Goal: Task Accomplishment & Management: Use online tool/utility

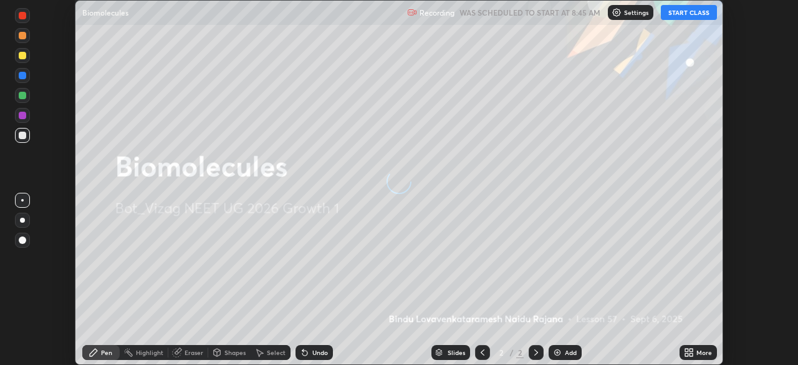
scroll to position [365, 797]
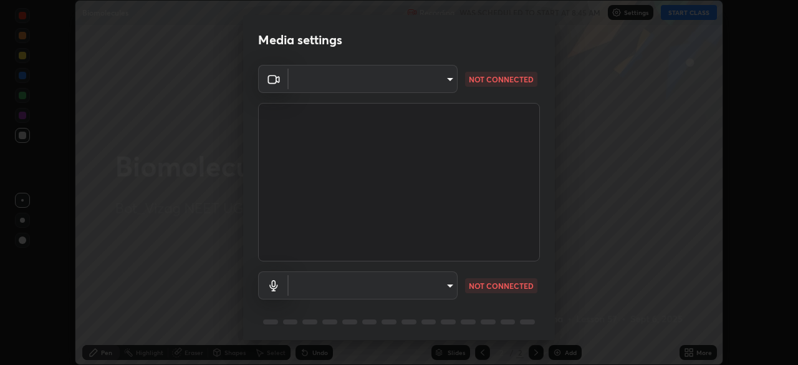
type input "d4617a7d2f559bd3252380f05f3b8909cd8fc89c71cae93ea608fdac764d706e"
type input "e8e509cf1a3afe8b7258d7c729533728a6451aecf283737c470902c079c77cd3"
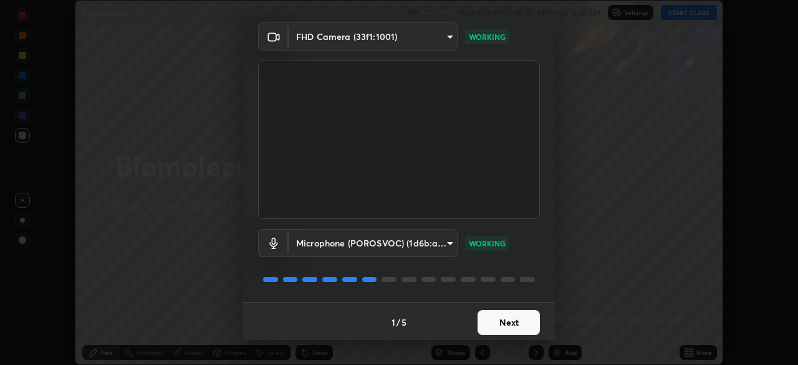
scroll to position [44, 0]
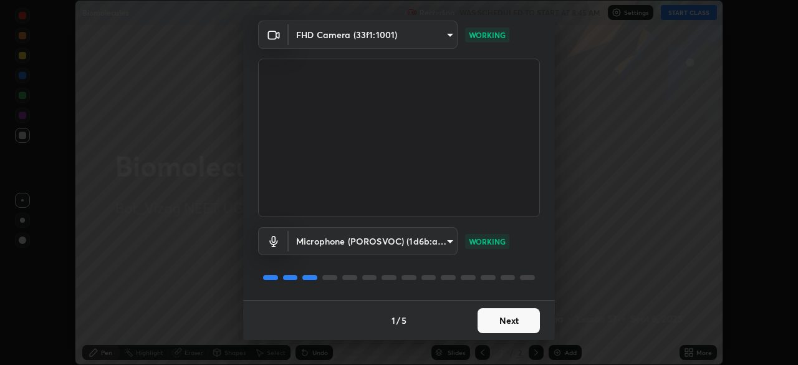
click at [509, 320] on button "Next" at bounding box center [509, 320] width 62 height 25
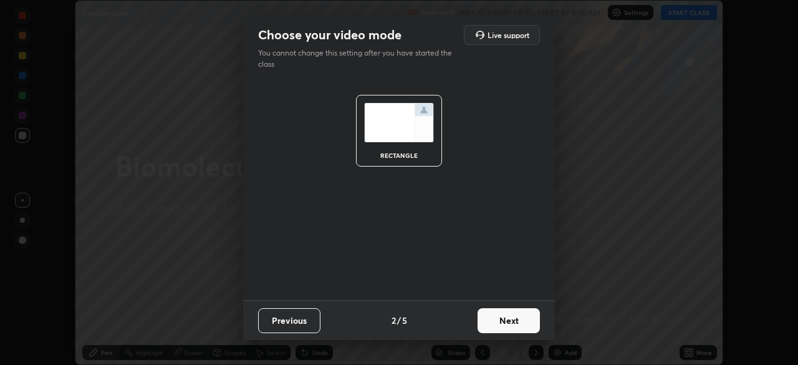
scroll to position [0, 0]
click at [513, 318] on button "Next" at bounding box center [509, 320] width 62 height 25
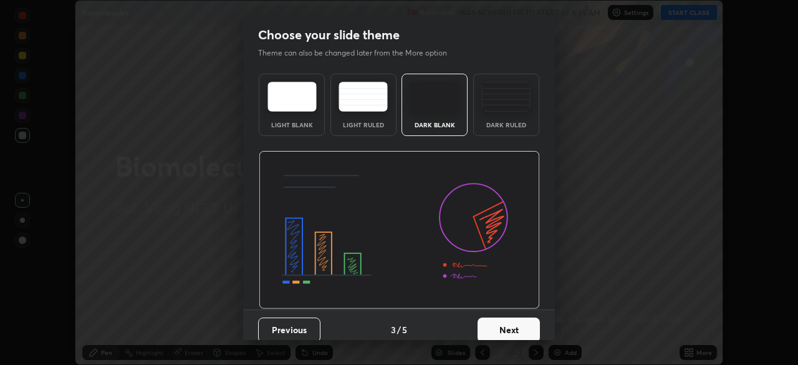
click at [518, 329] on button "Next" at bounding box center [509, 329] width 62 height 25
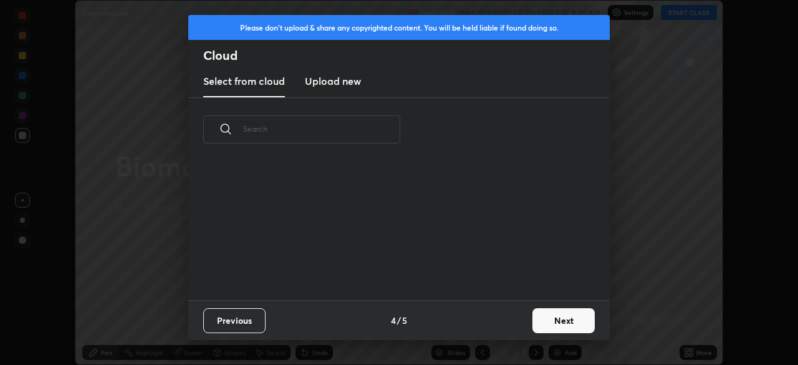
click at [549, 320] on button "Next" at bounding box center [563, 320] width 62 height 25
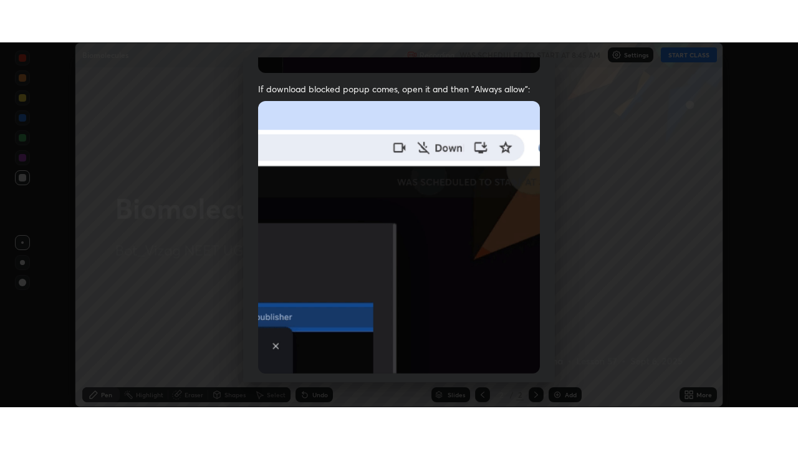
scroll to position [299, 0]
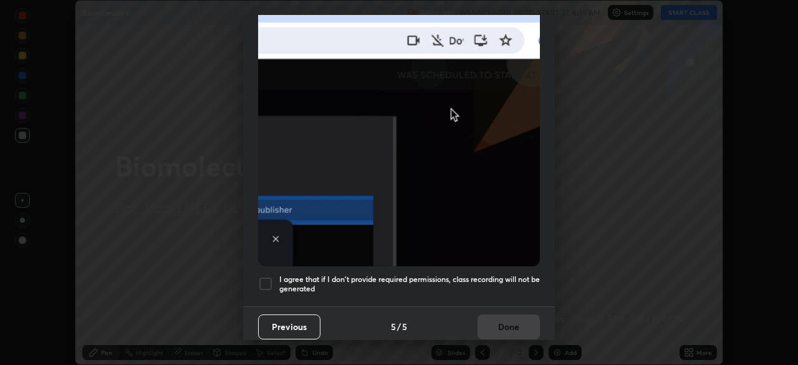
click at [267, 276] on div at bounding box center [265, 283] width 15 height 15
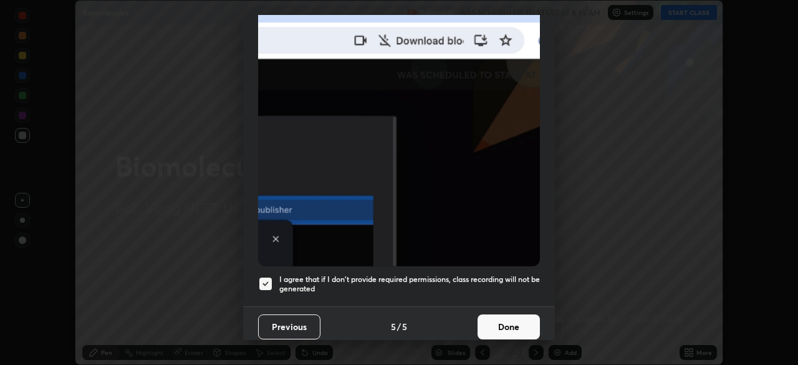
click at [504, 321] on button "Done" at bounding box center [509, 326] width 62 height 25
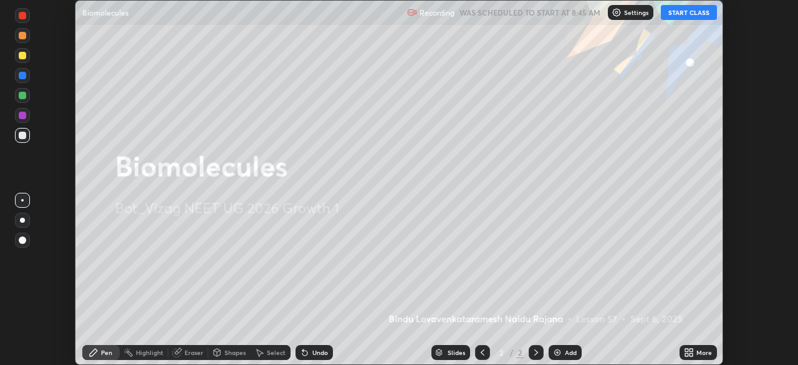
click at [684, 12] on button "START CLASS" at bounding box center [689, 12] width 56 height 15
click at [686, 350] on icon at bounding box center [686, 350] width 3 height 3
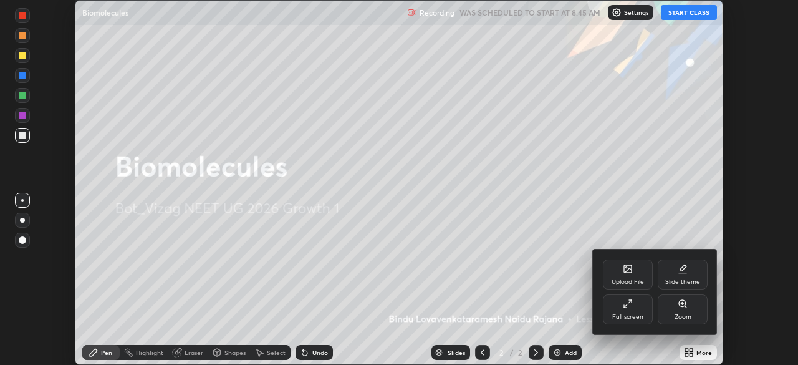
click at [626, 314] on div "Full screen" at bounding box center [627, 317] width 31 height 6
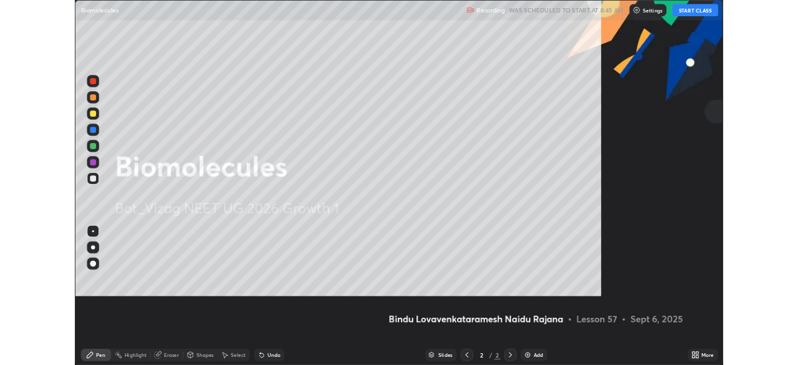
scroll to position [449, 798]
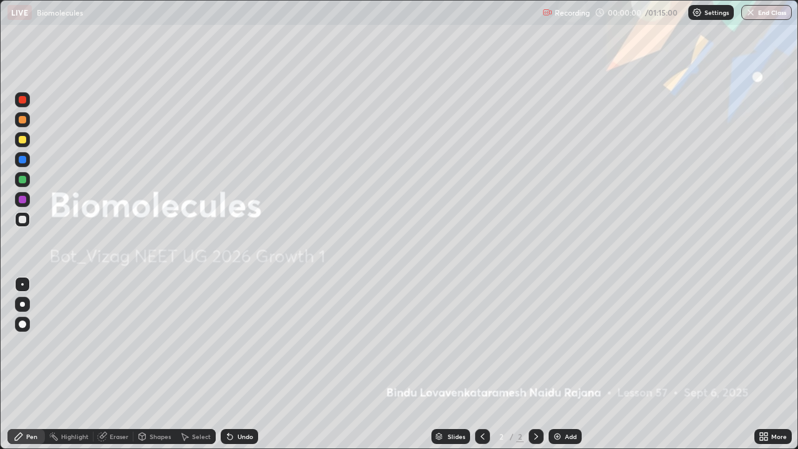
click at [560, 364] on img at bounding box center [557, 436] width 10 height 10
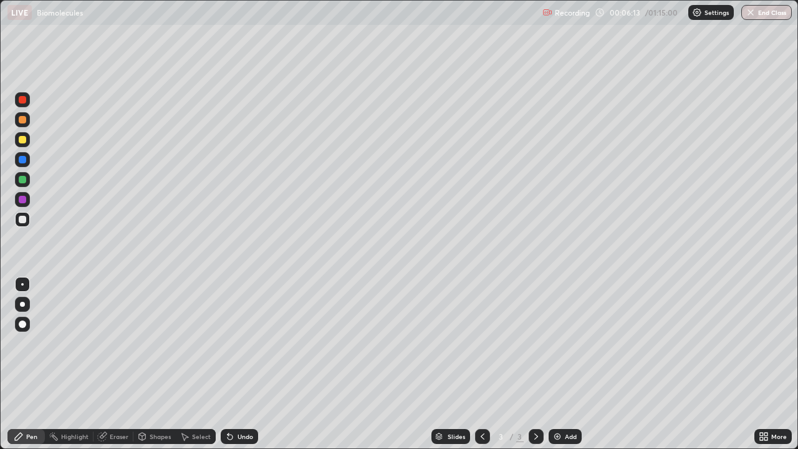
click at [21, 302] on div at bounding box center [22, 304] width 5 height 5
click at [22, 120] on div at bounding box center [22, 119] width 7 height 7
click at [22, 182] on div at bounding box center [22, 179] width 7 height 7
click at [25, 221] on div at bounding box center [22, 219] width 7 height 7
click at [22, 179] on div at bounding box center [22, 179] width 7 height 7
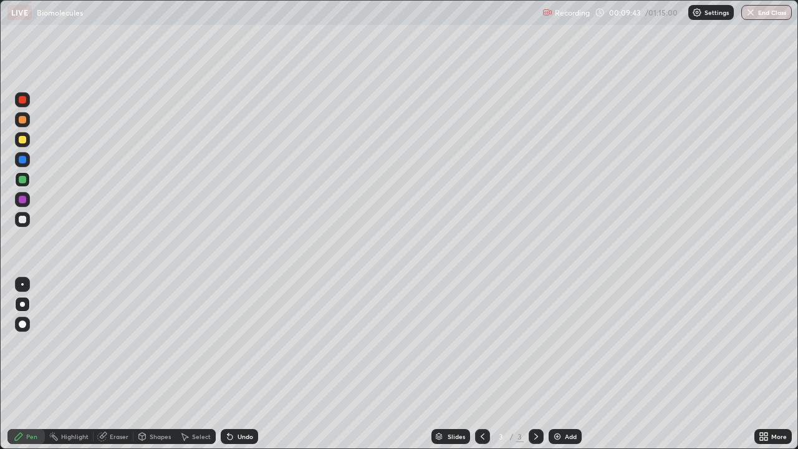
click at [23, 219] on div at bounding box center [22, 219] width 7 height 7
click at [25, 179] on div at bounding box center [22, 179] width 7 height 7
click at [21, 219] on div at bounding box center [22, 219] width 7 height 7
click at [565, 364] on div "Add" at bounding box center [571, 436] width 12 height 6
click at [22, 138] on div at bounding box center [22, 139] width 7 height 7
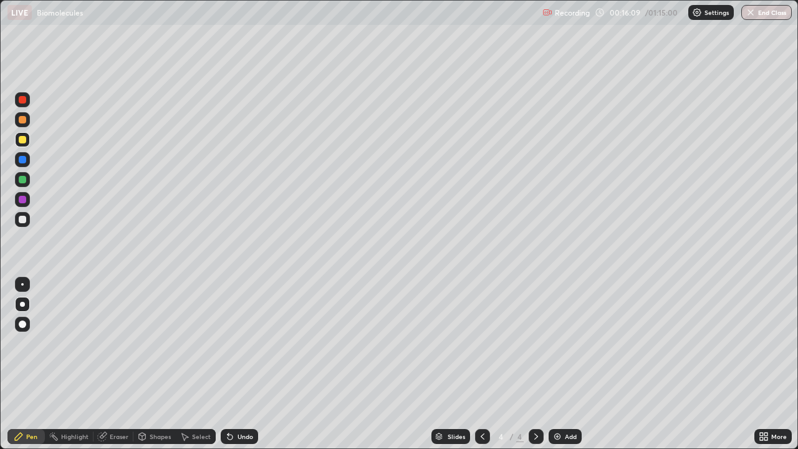
click at [21, 176] on div at bounding box center [22, 179] width 7 height 7
click at [116, 364] on div "Eraser" at bounding box center [119, 436] width 19 height 6
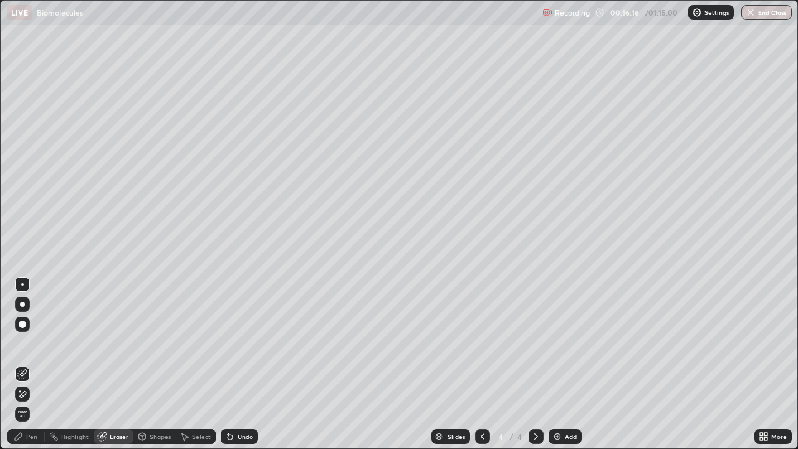
click at [31, 364] on div "Pen" at bounding box center [31, 436] width 11 height 6
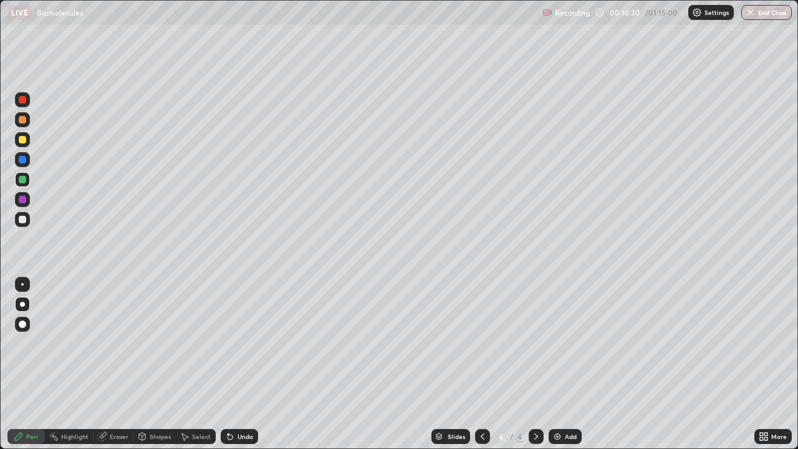
click at [25, 142] on div at bounding box center [22, 139] width 7 height 7
click at [190, 364] on div "Select" at bounding box center [196, 436] width 40 height 15
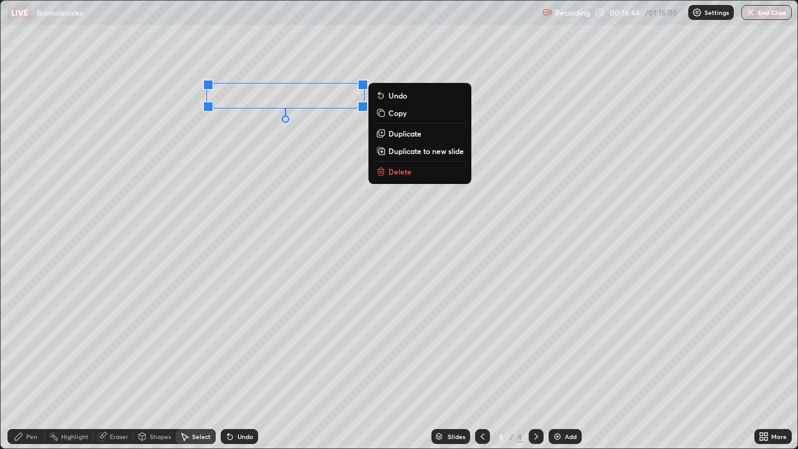
click at [405, 135] on p "Duplicate" at bounding box center [404, 133] width 33 height 10
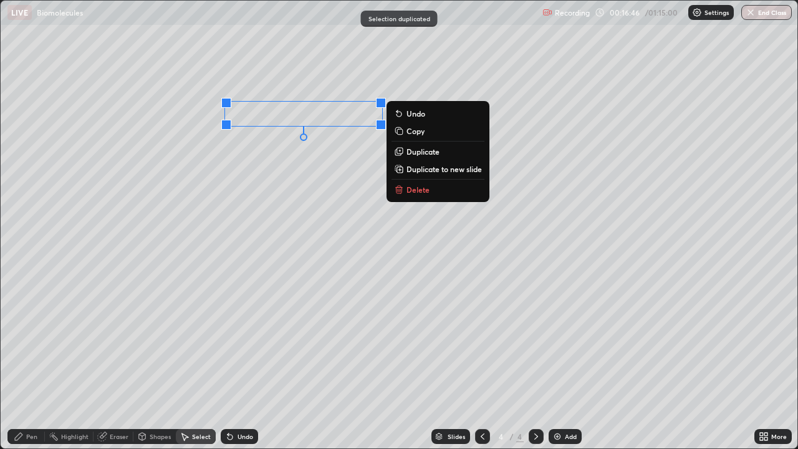
click at [423, 153] on p "Duplicate" at bounding box center [423, 152] width 33 height 10
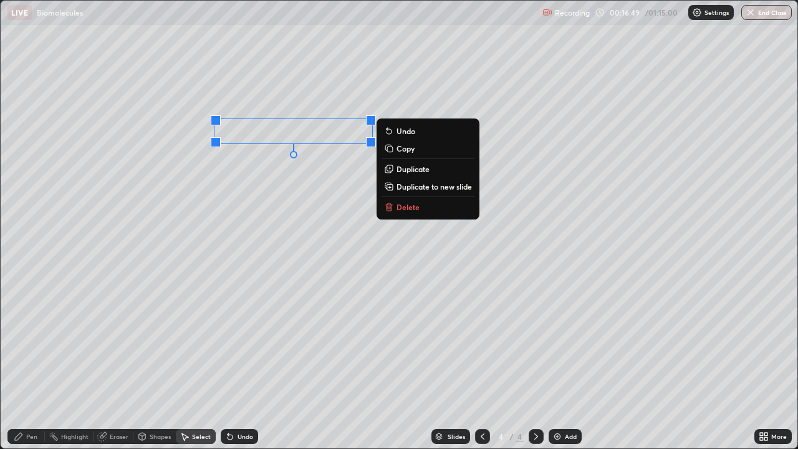
click at [405, 171] on p "Duplicate" at bounding box center [413, 169] width 33 height 10
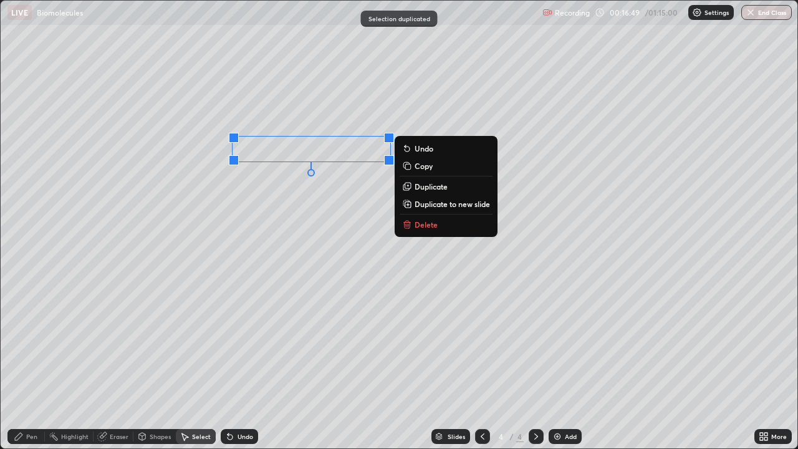
click at [421, 185] on p "Duplicate" at bounding box center [431, 186] width 33 height 10
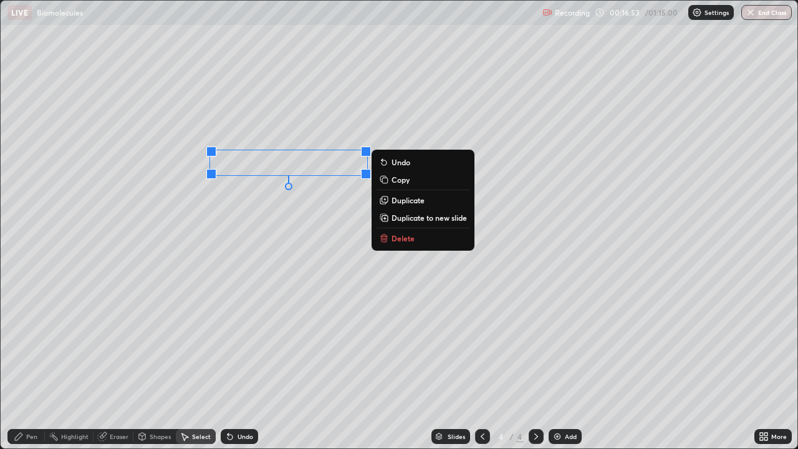
click at [20, 364] on icon at bounding box center [18, 436] width 7 height 7
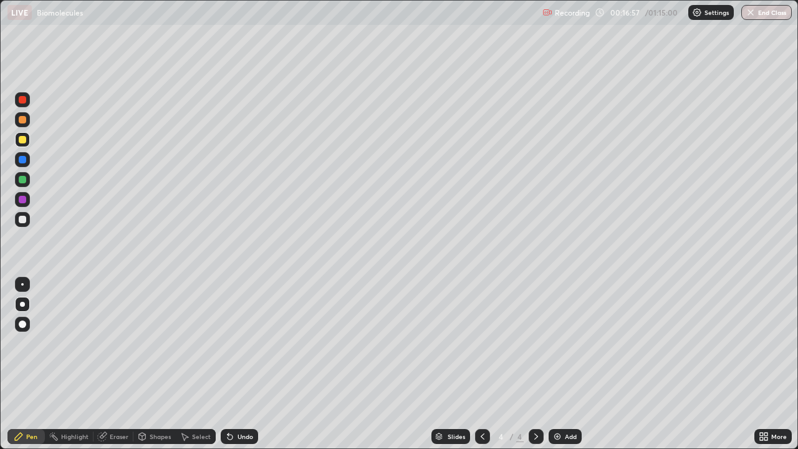
click at [24, 122] on div at bounding box center [22, 119] width 7 height 7
click at [26, 105] on div at bounding box center [22, 99] width 15 height 15
click at [24, 104] on div at bounding box center [22, 99] width 15 height 15
click at [26, 100] on div at bounding box center [22, 99] width 7 height 7
click at [25, 97] on div at bounding box center [22, 99] width 7 height 7
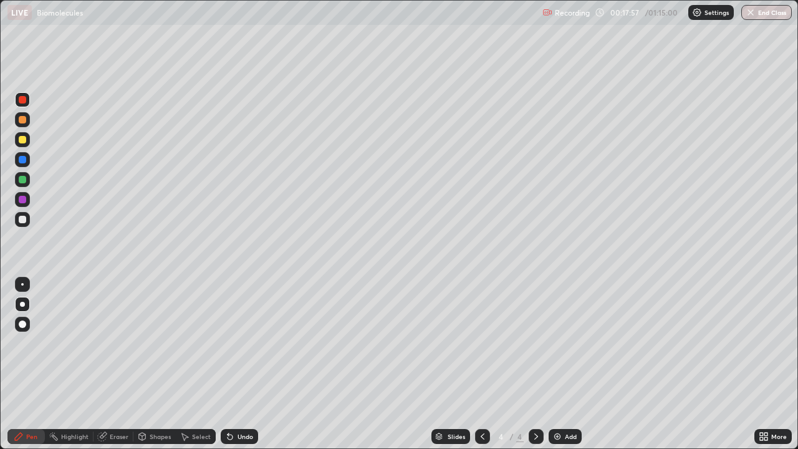
click at [26, 181] on div at bounding box center [22, 179] width 7 height 7
click at [21, 102] on div at bounding box center [22, 99] width 7 height 7
click at [24, 156] on div at bounding box center [22, 159] width 7 height 7
click at [23, 104] on div at bounding box center [22, 99] width 15 height 15
click at [27, 125] on div at bounding box center [22, 119] width 15 height 15
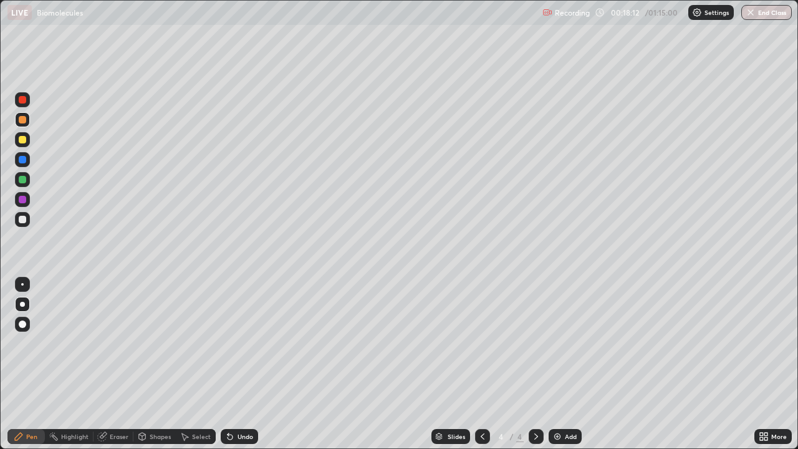
click at [23, 160] on div at bounding box center [22, 159] width 7 height 7
click at [119, 364] on div "Eraser" at bounding box center [119, 436] width 19 height 6
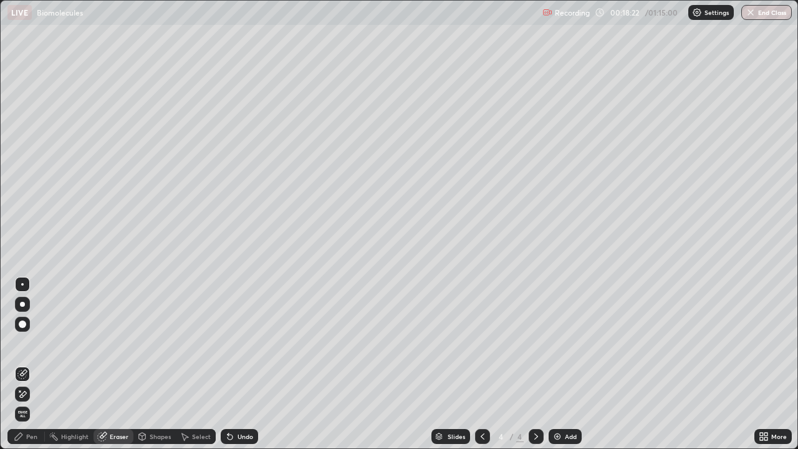
click at [34, 364] on div "Pen" at bounding box center [25, 436] width 37 height 15
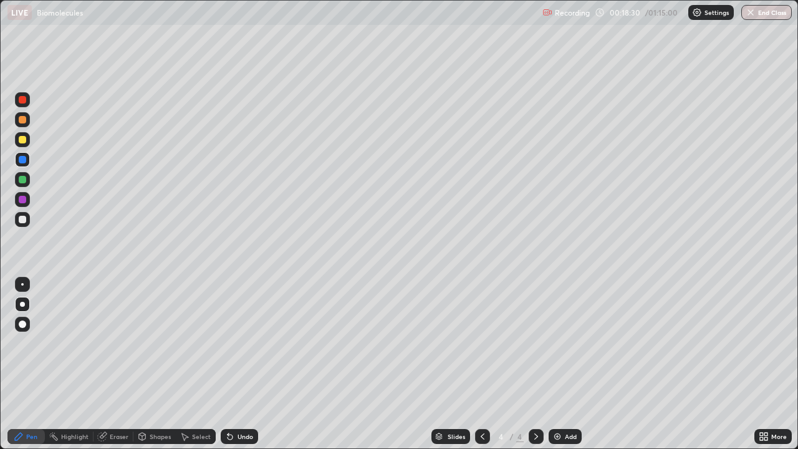
click at [225, 364] on icon at bounding box center [230, 436] width 10 height 10
click at [21, 142] on div at bounding box center [22, 139] width 7 height 7
click at [117, 364] on div "Eraser" at bounding box center [119, 436] width 19 height 6
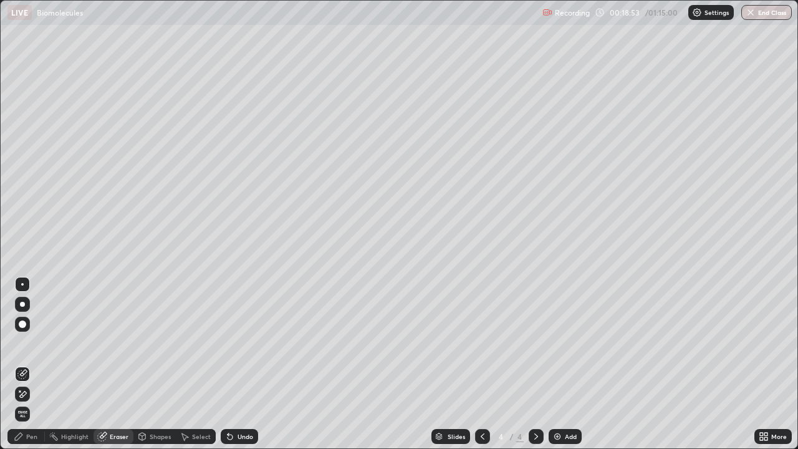
click at [33, 364] on div "Pen" at bounding box center [25, 436] width 37 height 15
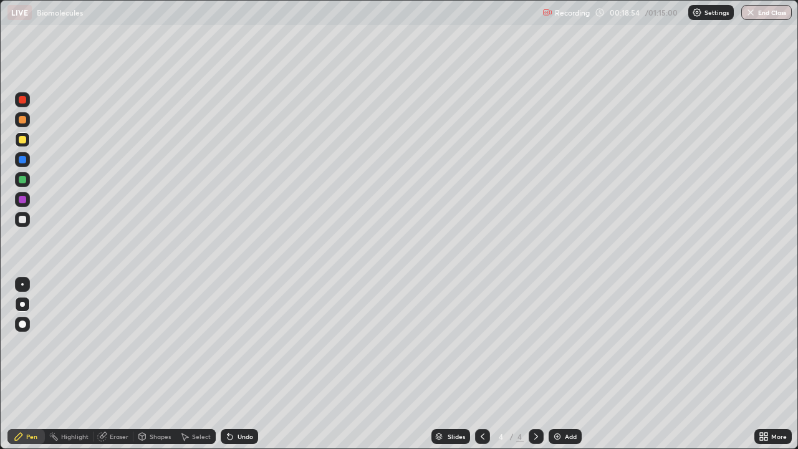
click at [25, 106] on div at bounding box center [22, 99] width 15 height 15
click at [24, 138] on div at bounding box center [22, 139] width 7 height 7
click at [561, 364] on img at bounding box center [557, 436] width 10 height 10
click at [21, 221] on div at bounding box center [22, 219] width 7 height 7
click at [25, 159] on div at bounding box center [22, 159] width 7 height 7
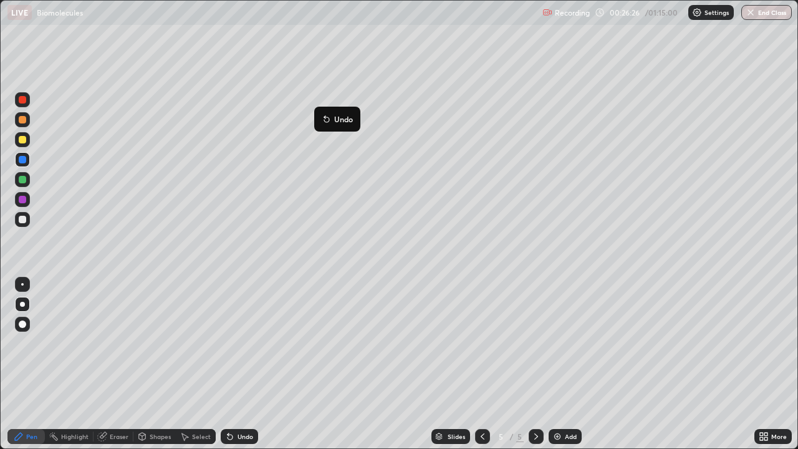
click at [26, 137] on div at bounding box center [22, 139] width 7 height 7
click at [764, 364] on icon at bounding box center [764, 436] width 10 height 10
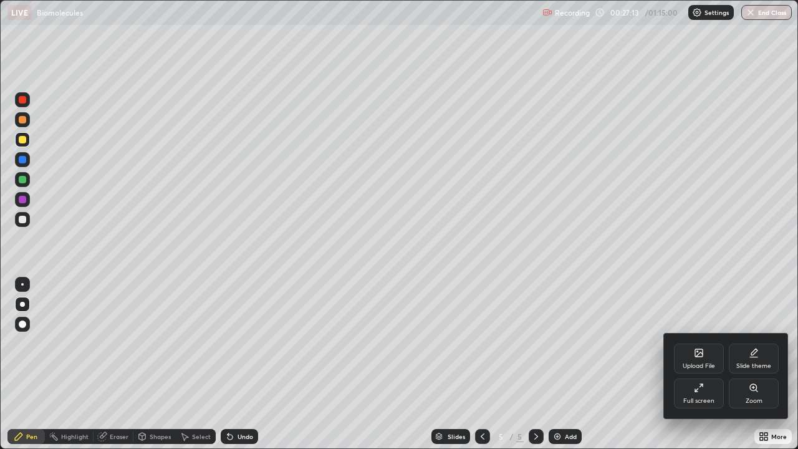
click at [700, 364] on icon at bounding box center [699, 388] width 10 height 10
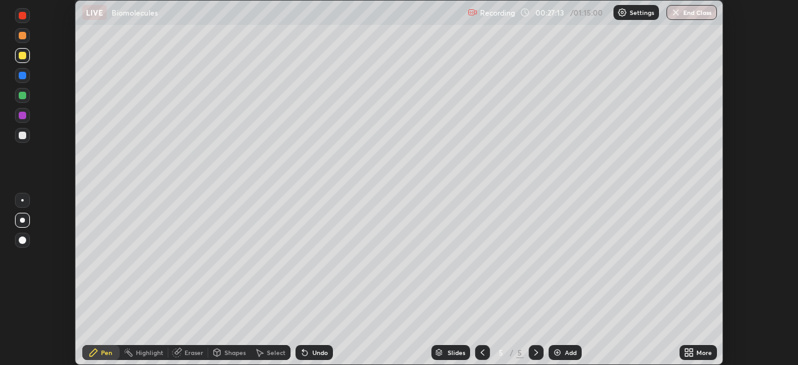
scroll to position [61985, 61551]
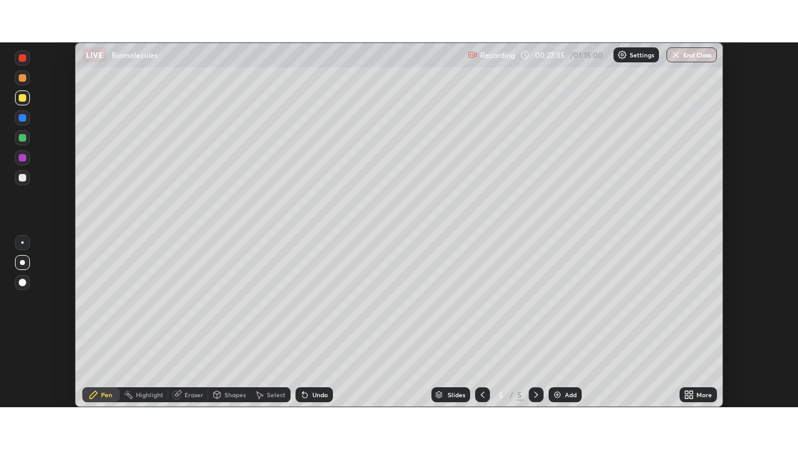
scroll to position [365, 798]
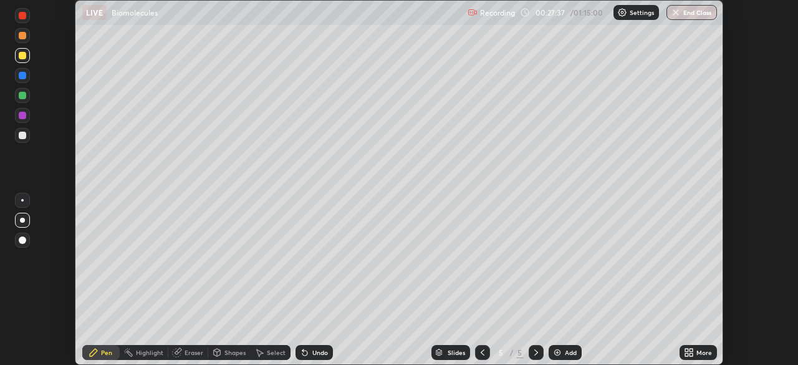
click at [690, 350] on icon at bounding box center [691, 350] width 3 height 3
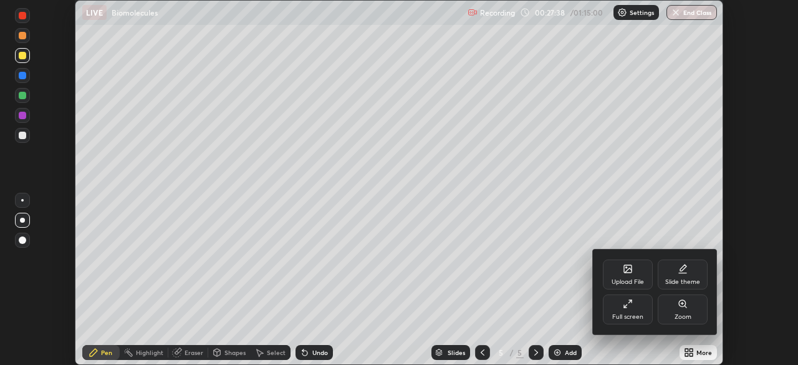
click at [640, 314] on div "Full screen" at bounding box center [627, 317] width 31 height 6
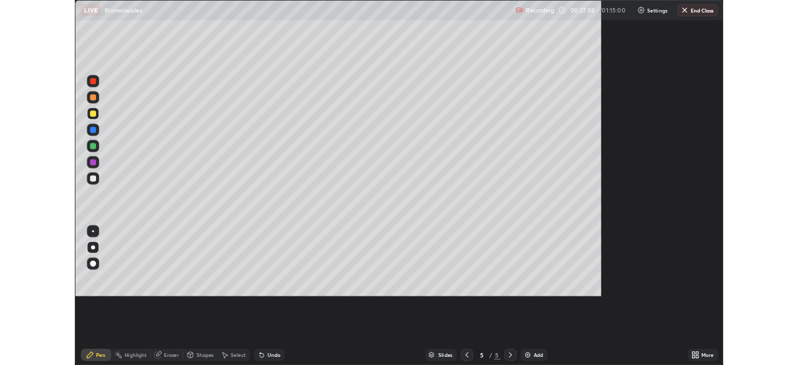
scroll to position [449, 798]
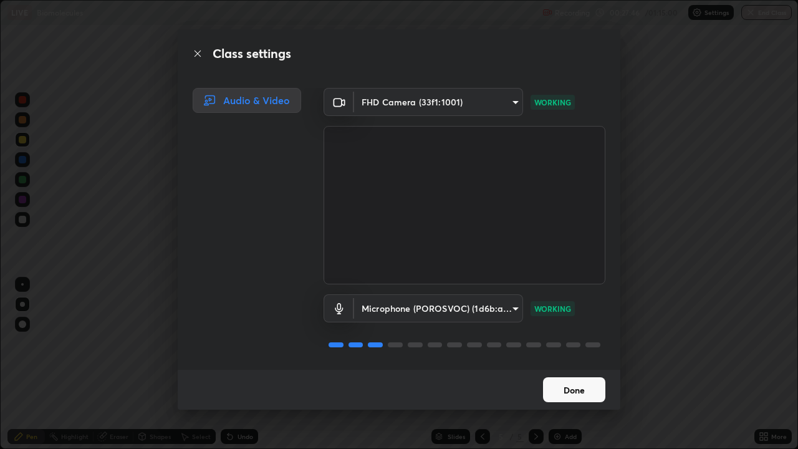
click at [570, 364] on button "Done" at bounding box center [574, 389] width 62 height 25
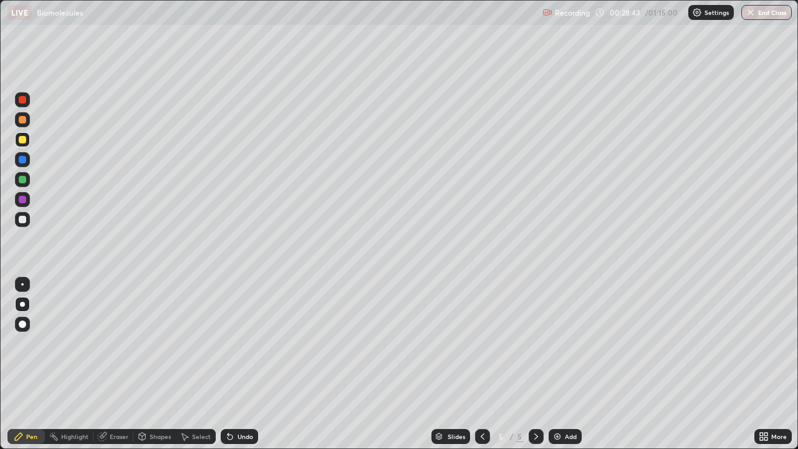
click at [24, 180] on div at bounding box center [22, 179] width 7 height 7
click at [24, 161] on div at bounding box center [22, 159] width 7 height 7
click at [24, 180] on div at bounding box center [22, 179] width 7 height 7
click at [26, 141] on div at bounding box center [22, 139] width 7 height 7
click at [26, 161] on div at bounding box center [22, 159] width 7 height 7
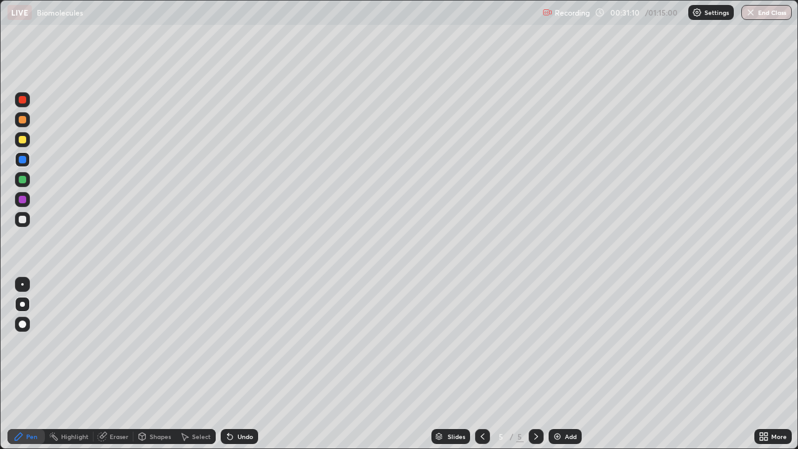
click at [23, 138] on div at bounding box center [22, 139] width 7 height 7
click at [23, 120] on div at bounding box center [22, 119] width 7 height 7
click at [23, 201] on div at bounding box center [22, 199] width 7 height 7
click at [24, 179] on div at bounding box center [22, 179] width 7 height 7
click at [24, 140] on div at bounding box center [22, 139] width 7 height 7
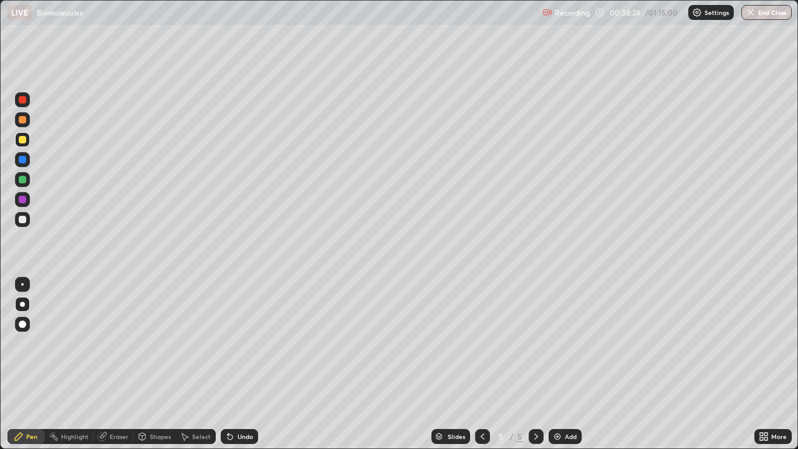
click at [121, 364] on div "Eraser" at bounding box center [119, 436] width 19 height 6
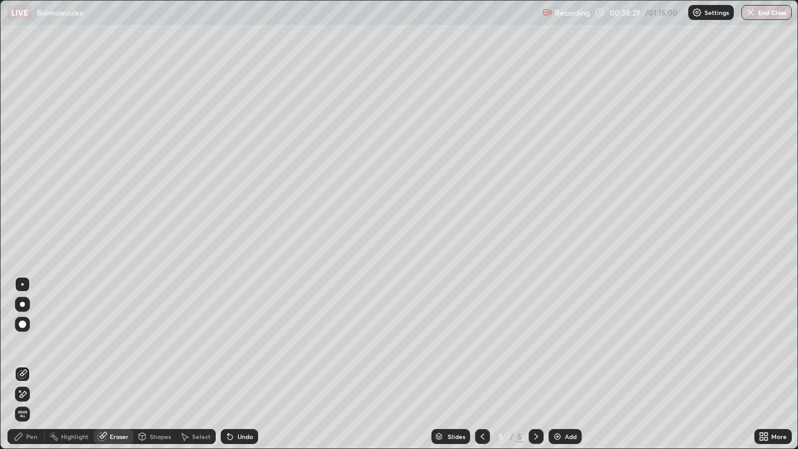
click at [30, 364] on div "Pen" at bounding box center [31, 436] width 11 height 6
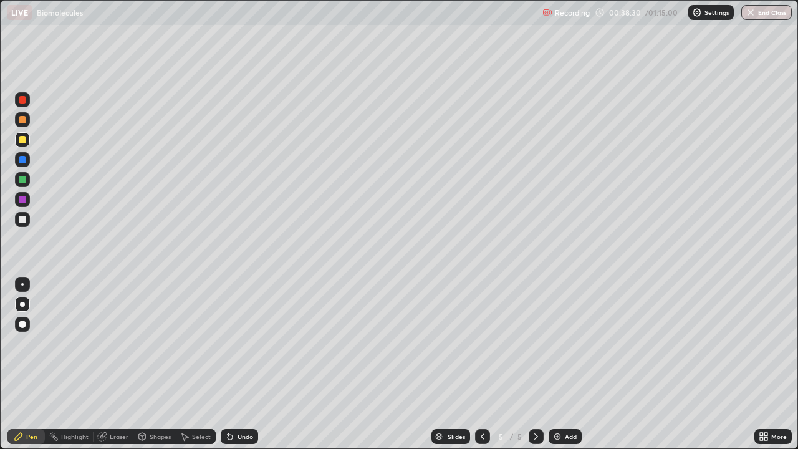
click at [22, 221] on div at bounding box center [22, 219] width 7 height 7
click at [21, 160] on div at bounding box center [22, 159] width 7 height 7
click at [24, 221] on div at bounding box center [22, 219] width 7 height 7
click at [26, 140] on div at bounding box center [22, 139] width 7 height 7
click at [24, 121] on div at bounding box center [22, 119] width 7 height 7
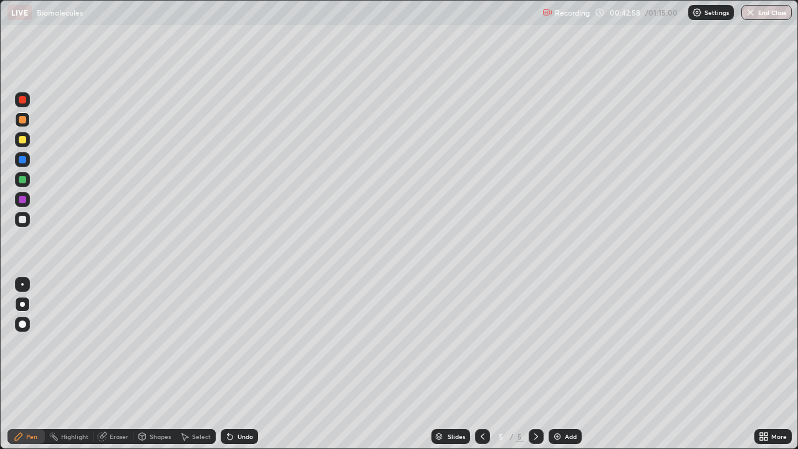
click at [21, 160] on div at bounding box center [22, 159] width 7 height 7
click at [118, 364] on div "Eraser" at bounding box center [119, 436] width 19 height 6
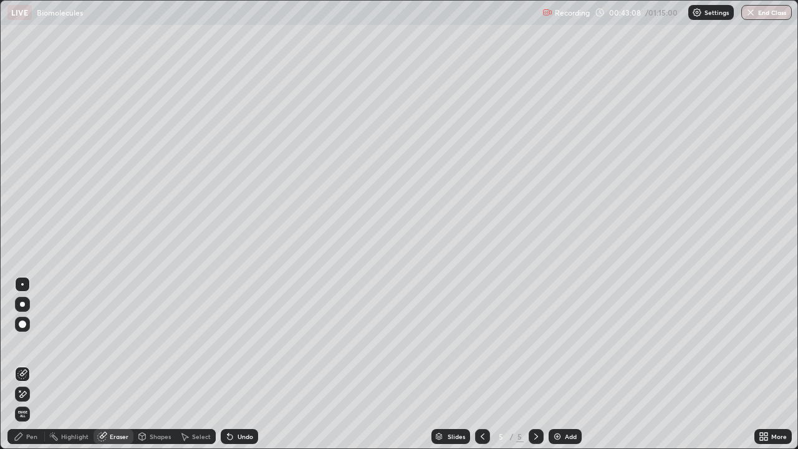
click at [34, 364] on div "Pen" at bounding box center [31, 436] width 11 height 6
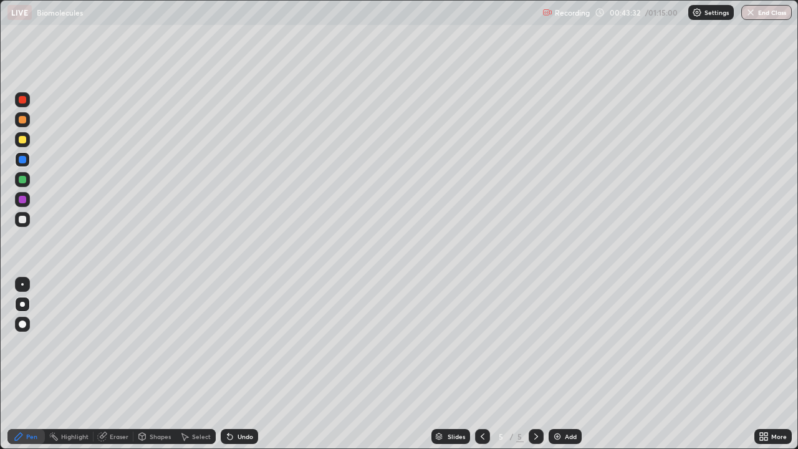
click at [25, 197] on div at bounding box center [22, 199] width 7 height 7
click at [24, 158] on div at bounding box center [22, 159] width 7 height 7
click at [117, 364] on div "Eraser" at bounding box center [119, 436] width 19 height 6
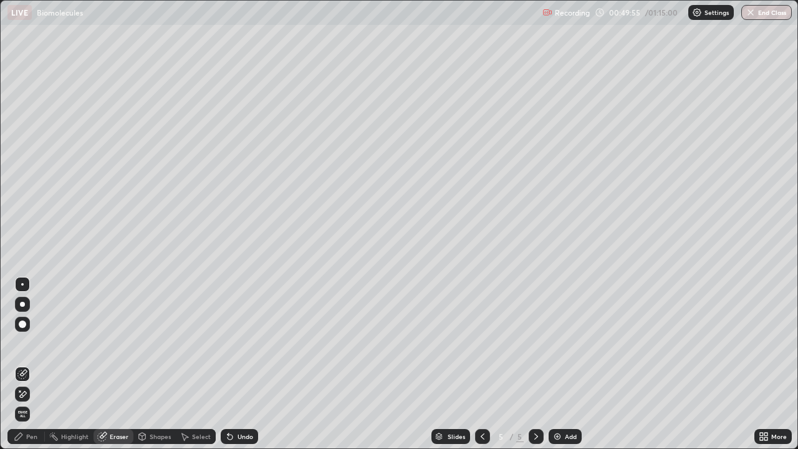
click at [200, 364] on div "Select" at bounding box center [201, 436] width 19 height 6
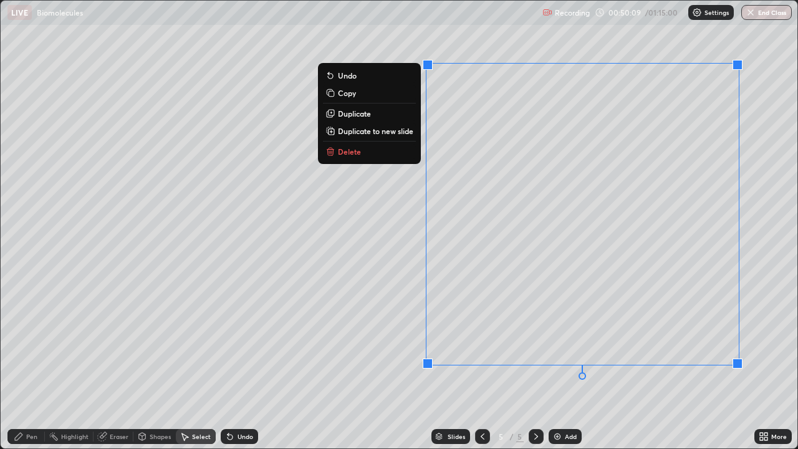
click at [361, 150] on button "Delete" at bounding box center [369, 151] width 93 height 15
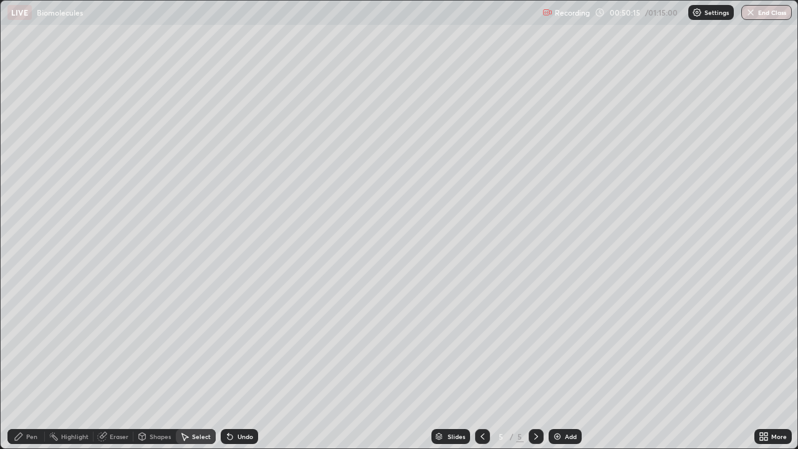
click at [117, 364] on div "Eraser" at bounding box center [119, 436] width 19 height 6
click at [27, 364] on div "Pen" at bounding box center [25, 436] width 37 height 15
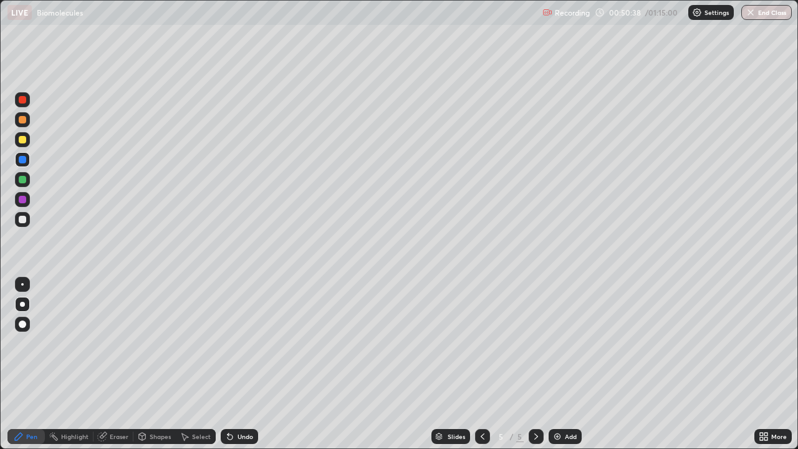
click at [24, 100] on div at bounding box center [22, 99] width 7 height 7
click at [26, 223] on div at bounding box center [22, 219] width 15 height 15
click at [23, 159] on div at bounding box center [22, 159] width 7 height 7
click at [23, 140] on div at bounding box center [22, 139] width 7 height 7
click at [25, 325] on div at bounding box center [22, 323] width 7 height 7
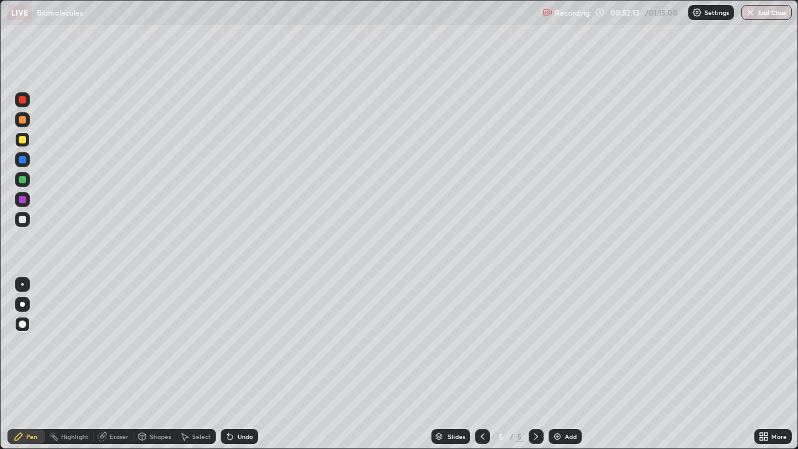
click at [24, 100] on div at bounding box center [22, 99] width 7 height 7
click at [24, 141] on div at bounding box center [22, 139] width 7 height 7
click at [196, 364] on div "Select" at bounding box center [201, 436] width 19 height 6
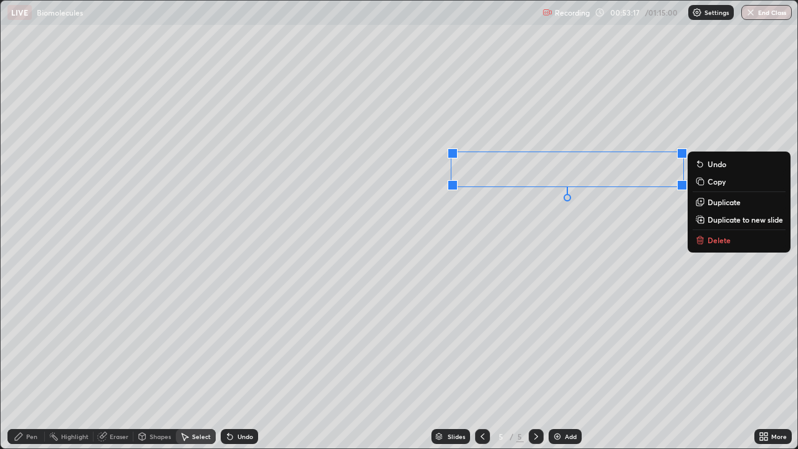
click at [718, 205] on p "Duplicate" at bounding box center [724, 202] width 33 height 10
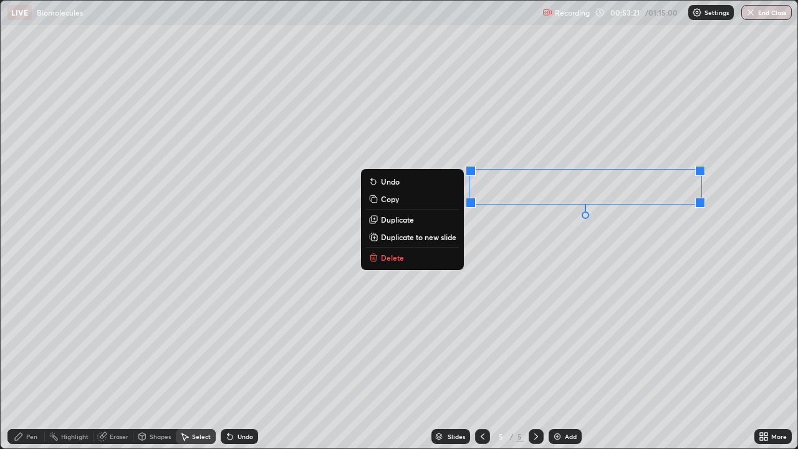
click at [412, 221] on p "Duplicate" at bounding box center [397, 219] width 33 height 10
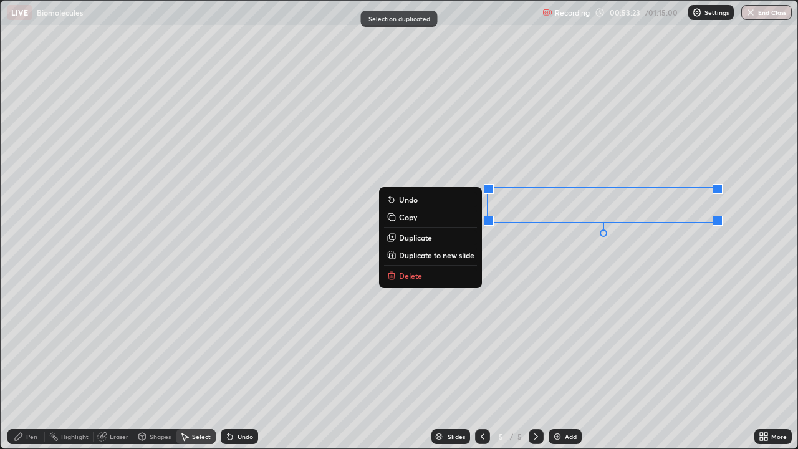
click at [400, 220] on p "Copy" at bounding box center [408, 217] width 18 height 10
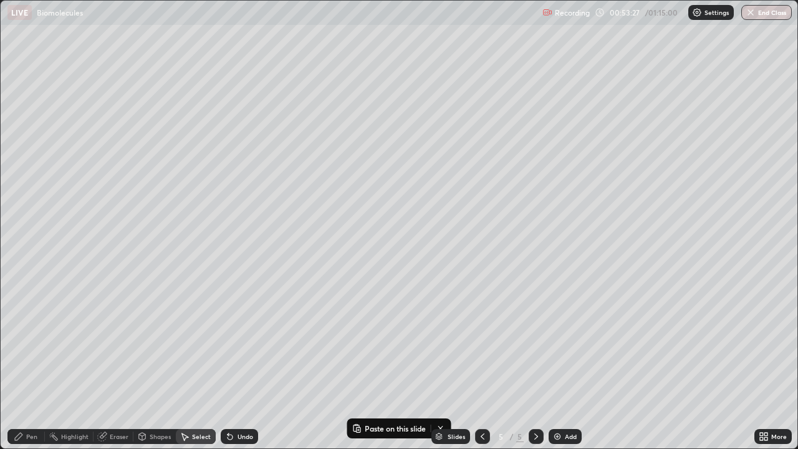
click at [519, 204] on div "0 ° Undo Copy Paste here Duplicate Duplicate to new slide Delete" at bounding box center [399, 225] width 797 height 448
click at [0, 0] on button "Undo" at bounding box center [0, 0] width 0 height 0
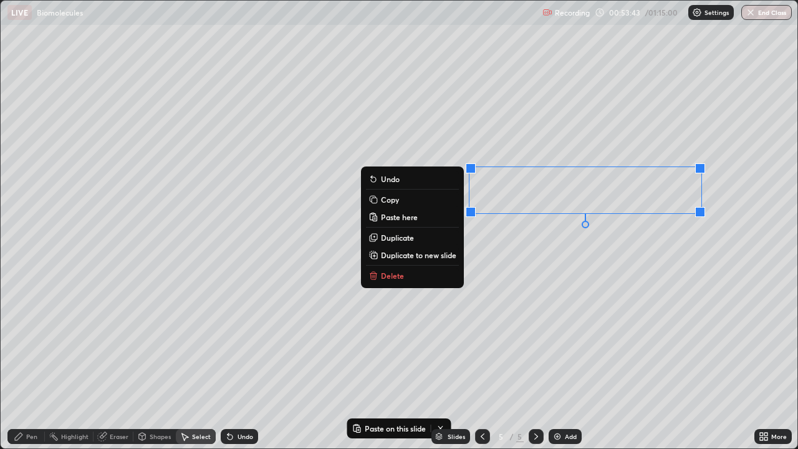
click at [401, 237] on p "Duplicate" at bounding box center [397, 238] width 33 height 10
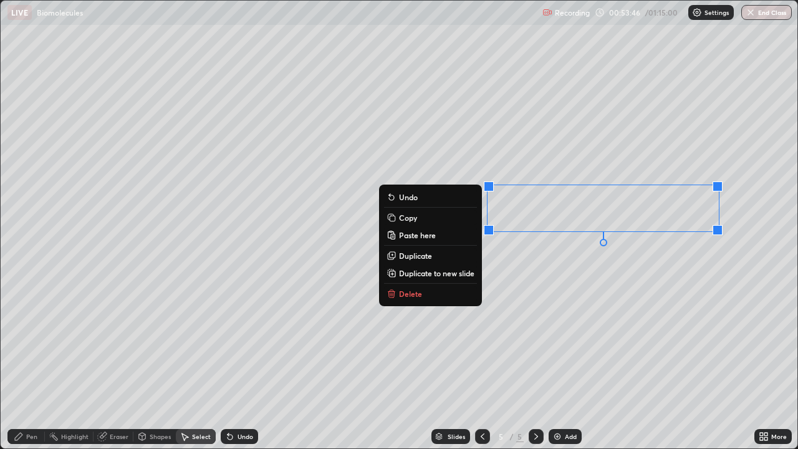
click at [402, 240] on button "Paste here" at bounding box center [430, 235] width 93 height 15
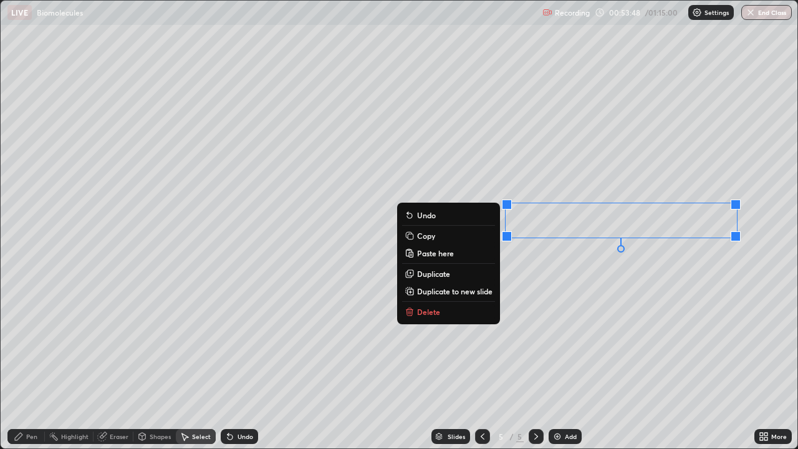
click at [489, 231] on button "Copy" at bounding box center [448, 235] width 93 height 15
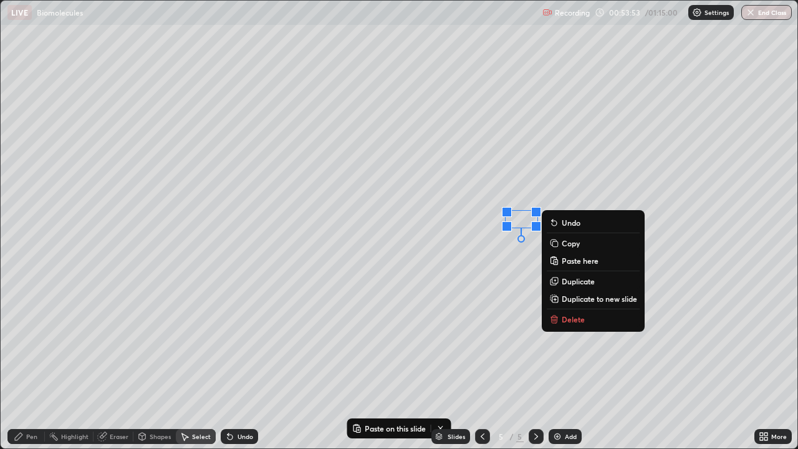
click at [468, 267] on div "0 ° Undo Copy Paste here Duplicate Duplicate to new slide Delete" at bounding box center [399, 225] width 797 height 448
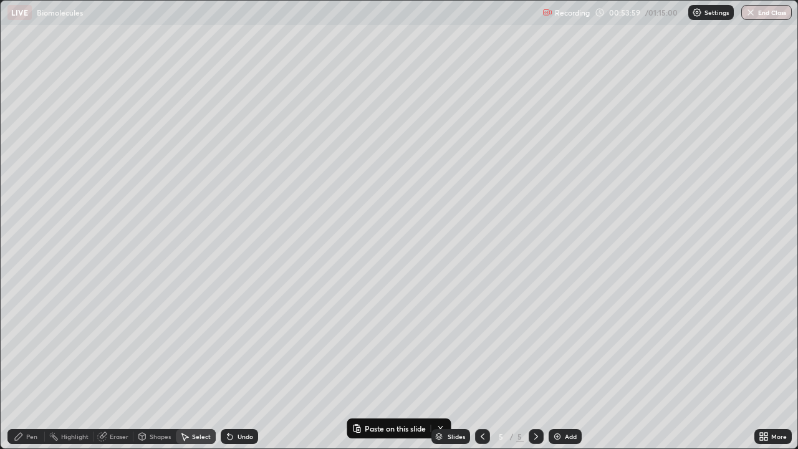
click at [33, 364] on div "Pen" at bounding box center [31, 436] width 11 height 6
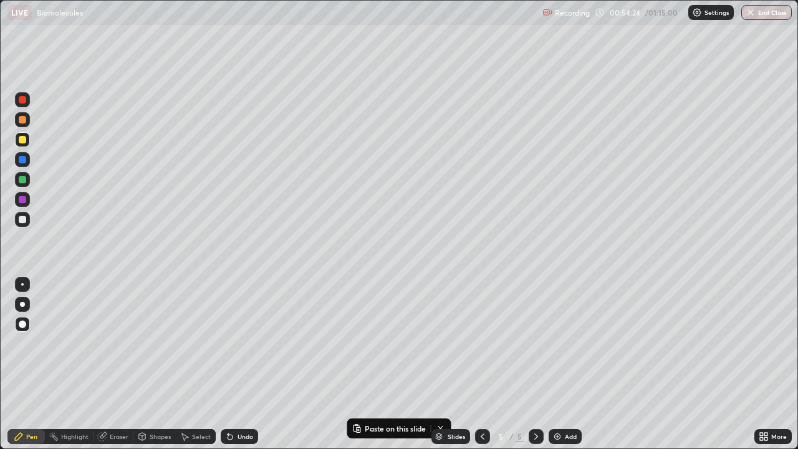
click at [118, 364] on div "Eraser" at bounding box center [119, 436] width 19 height 6
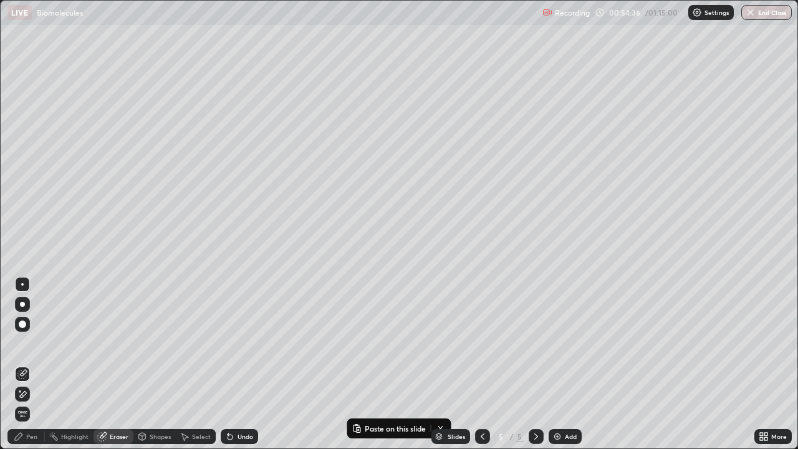
click at [153, 364] on div "Shapes" at bounding box center [160, 436] width 21 height 6
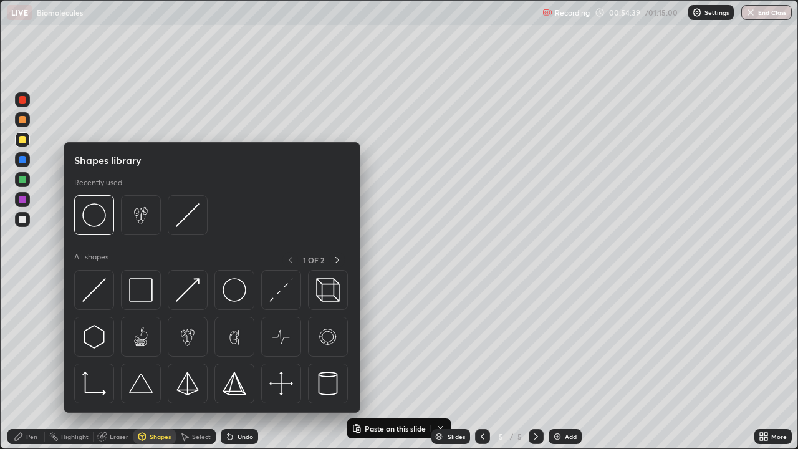
click at [359, 364] on div "Shapes library Recently used All shapes 1 OF 2" at bounding box center [212, 277] width 297 height 271
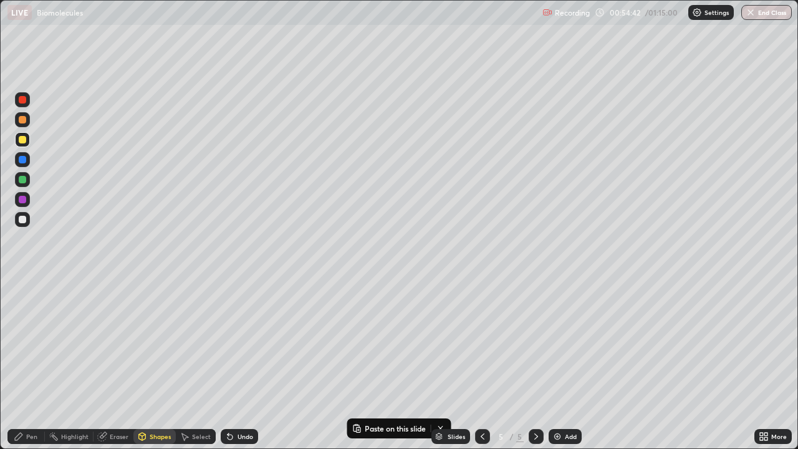
click at [110, 364] on div "Eraser" at bounding box center [119, 436] width 19 height 6
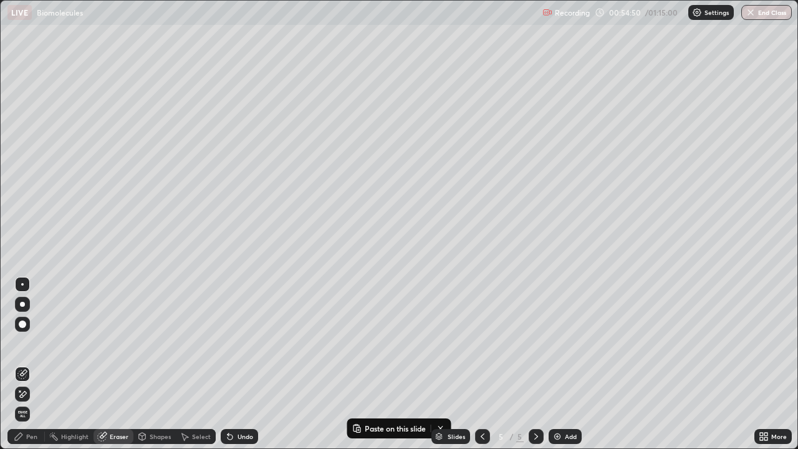
click at [24, 364] on div "Pen" at bounding box center [25, 436] width 37 height 15
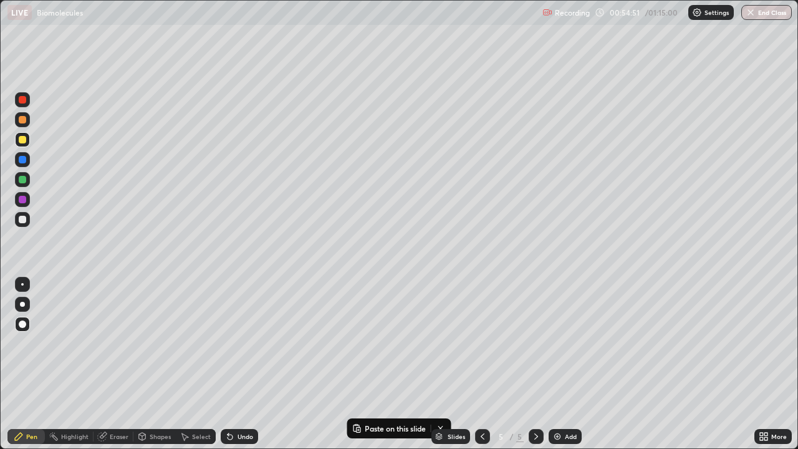
click at [25, 181] on div at bounding box center [22, 179] width 7 height 7
click at [24, 162] on div at bounding box center [22, 159] width 7 height 7
click at [22, 198] on div at bounding box center [22, 199] width 7 height 7
click at [26, 181] on div at bounding box center [22, 179] width 7 height 7
click at [24, 162] on div at bounding box center [22, 159] width 7 height 7
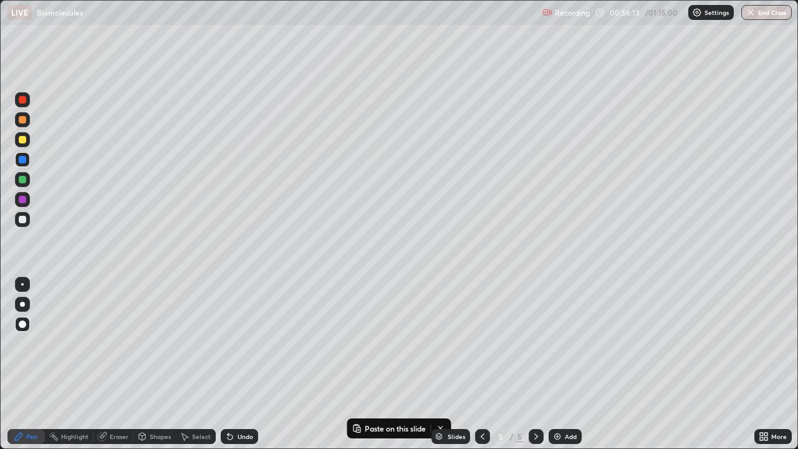
click at [24, 140] on div at bounding box center [22, 139] width 7 height 7
click at [22, 100] on div at bounding box center [22, 99] width 7 height 7
click at [21, 219] on div at bounding box center [22, 219] width 7 height 7
click at [24, 122] on div at bounding box center [22, 119] width 7 height 7
click at [24, 99] on div at bounding box center [22, 99] width 7 height 7
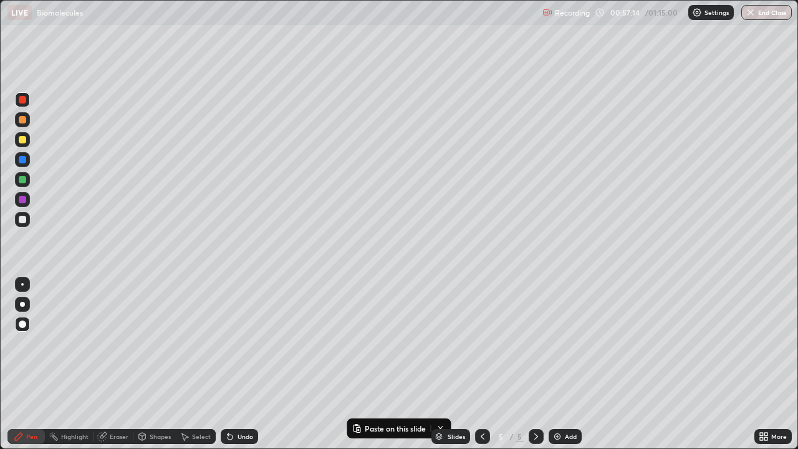
click at [24, 158] on div at bounding box center [22, 159] width 7 height 7
click at [23, 220] on div at bounding box center [22, 219] width 7 height 7
click at [24, 179] on div at bounding box center [22, 179] width 7 height 7
click at [25, 218] on div at bounding box center [22, 219] width 7 height 7
click at [765, 364] on icon at bounding box center [764, 436] width 10 height 10
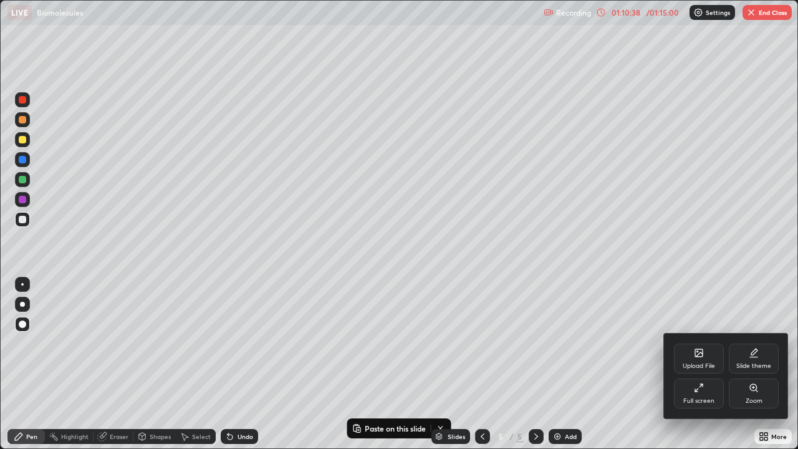
click at [709, 364] on div "Full screen" at bounding box center [699, 393] width 50 height 30
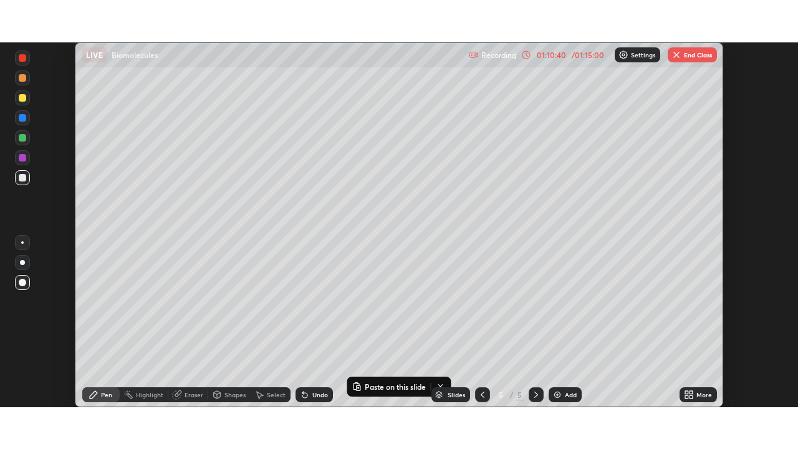
scroll to position [61985, 61551]
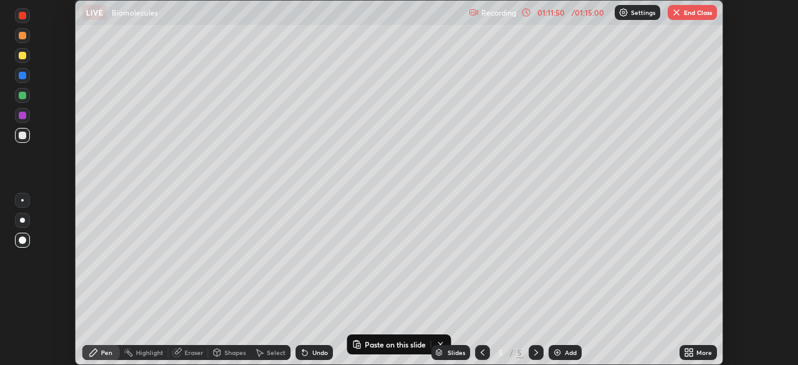
click at [688, 349] on icon at bounding box center [686, 350] width 3 height 3
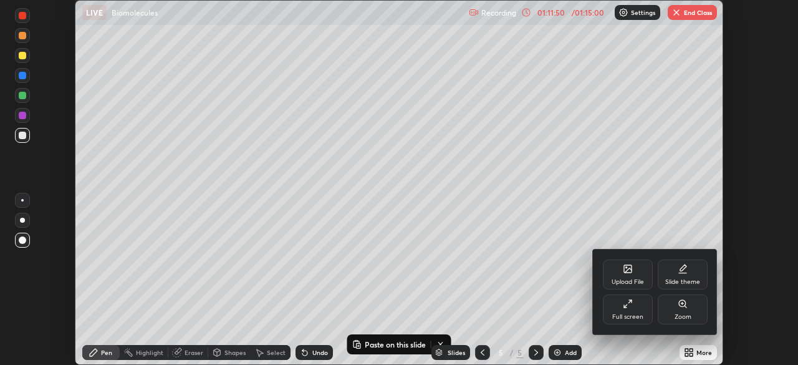
click at [635, 312] on div "Full screen" at bounding box center [628, 309] width 50 height 30
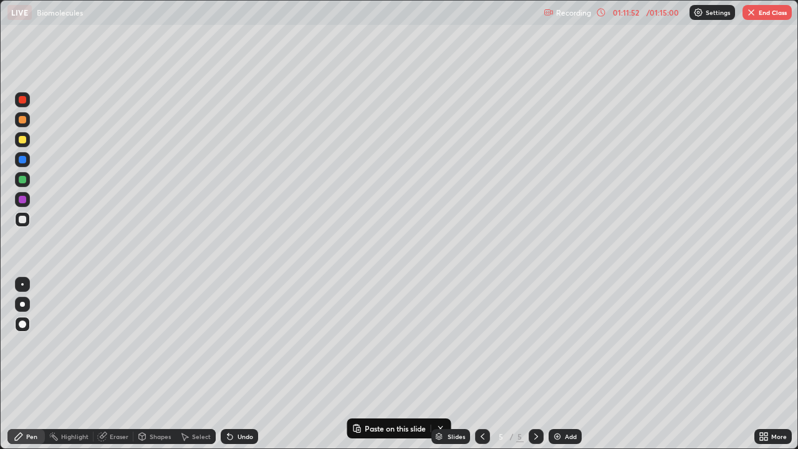
scroll to position [449, 798]
click at [761, 15] on button "End Class" at bounding box center [767, 12] width 49 height 15
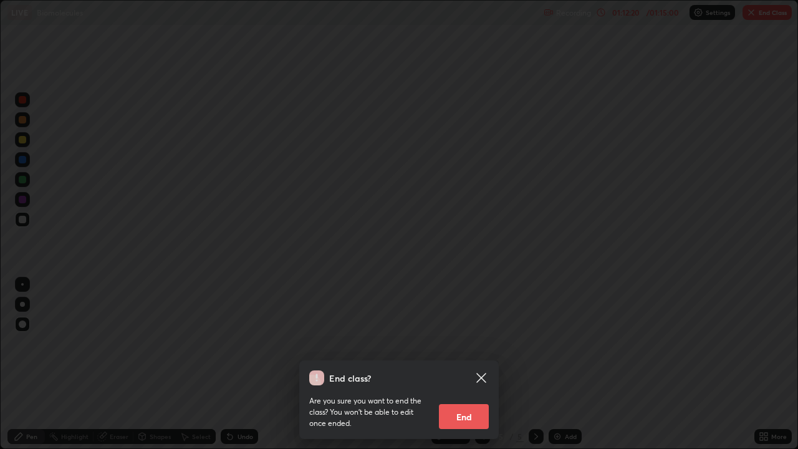
click at [465, 364] on button "End" at bounding box center [464, 416] width 50 height 25
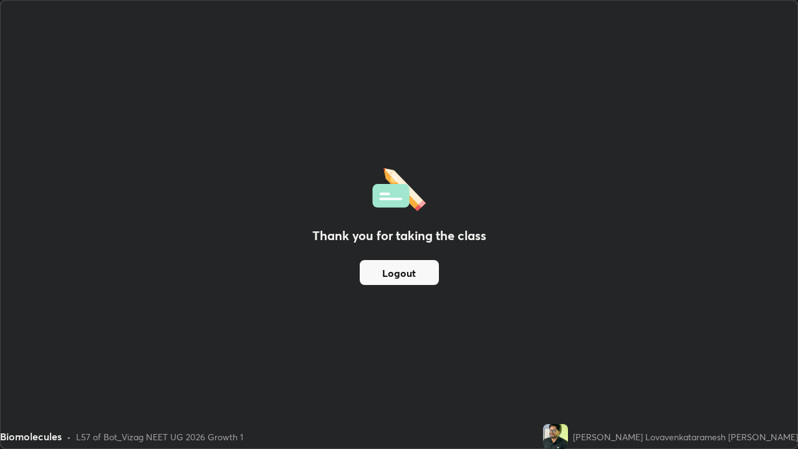
click at [393, 278] on button "Logout" at bounding box center [399, 272] width 79 height 25
